Goal: Information Seeking & Learning: Learn about a topic

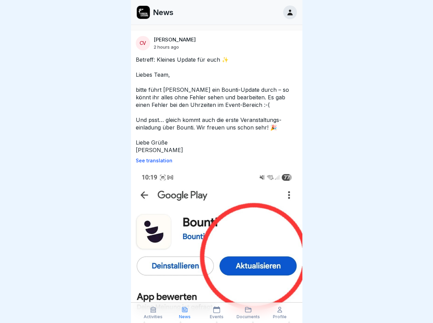
click at [214, 161] on p "See translation" at bounding box center [217, 160] width 162 height 5
click at [153, 313] on icon at bounding box center [153, 310] width 7 height 7
click at [185, 313] on icon at bounding box center [184, 310] width 7 height 7
click at [216, 313] on icon at bounding box center [216, 310] width 7 height 7
click at [248, 313] on icon at bounding box center [248, 310] width 7 height 7
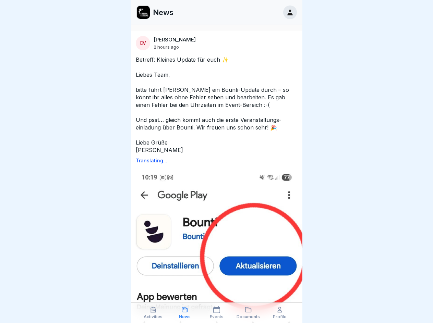
click at [280, 313] on icon at bounding box center [279, 310] width 7 height 7
